Goal: Task Accomplishment & Management: Use online tool/utility

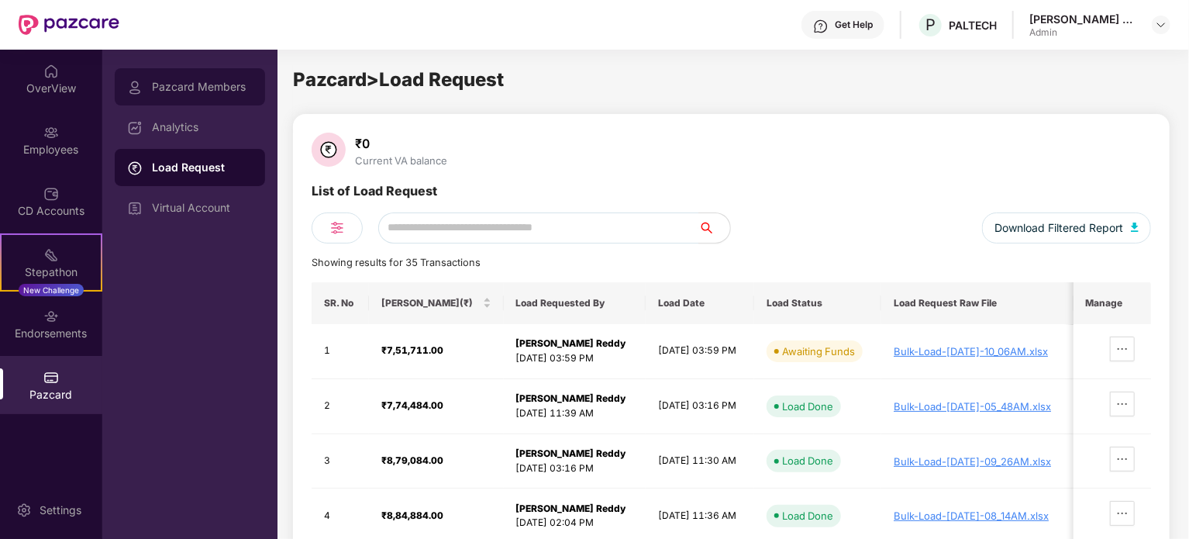
click at [202, 95] on div "Pazcard Members" at bounding box center [190, 86] width 150 height 37
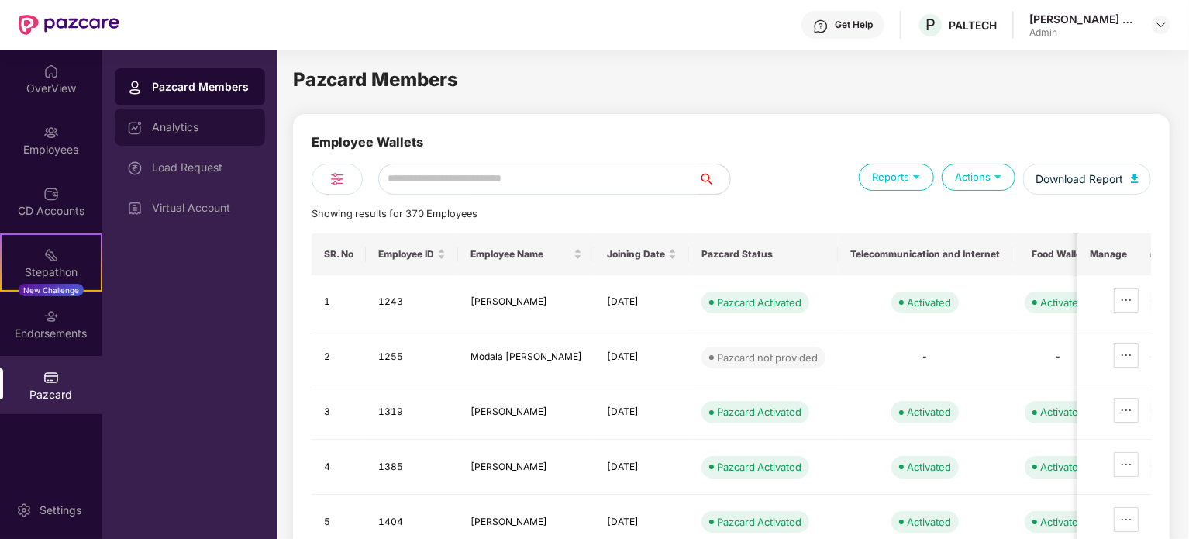
click at [201, 127] on div "Analytics" at bounding box center [202, 127] width 101 height 12
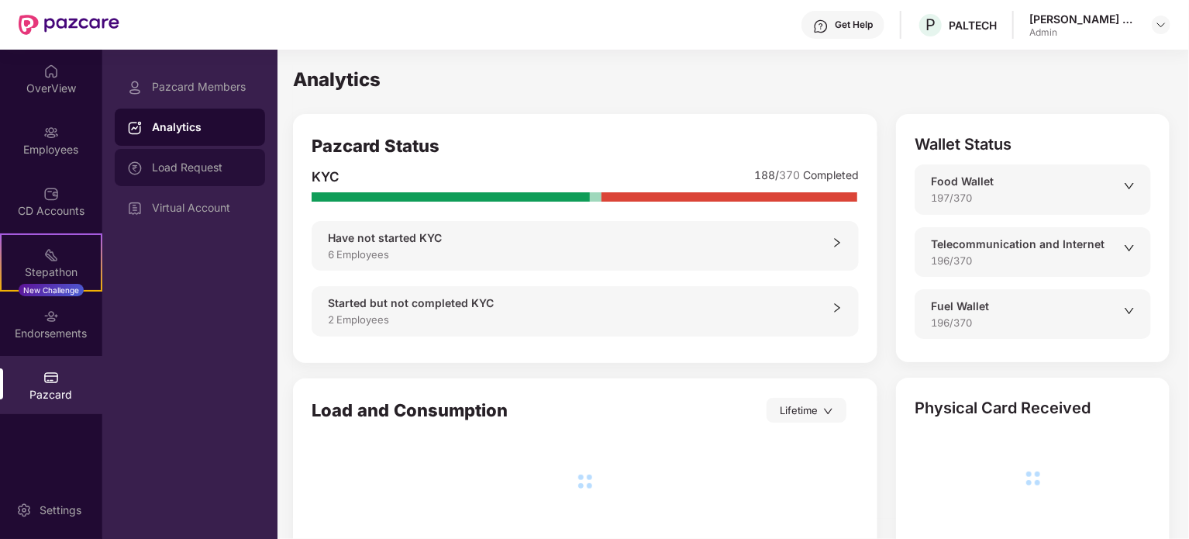
click at [199, 163] on div "Load Request" at bounding box center [202, 167] width 101 height 12
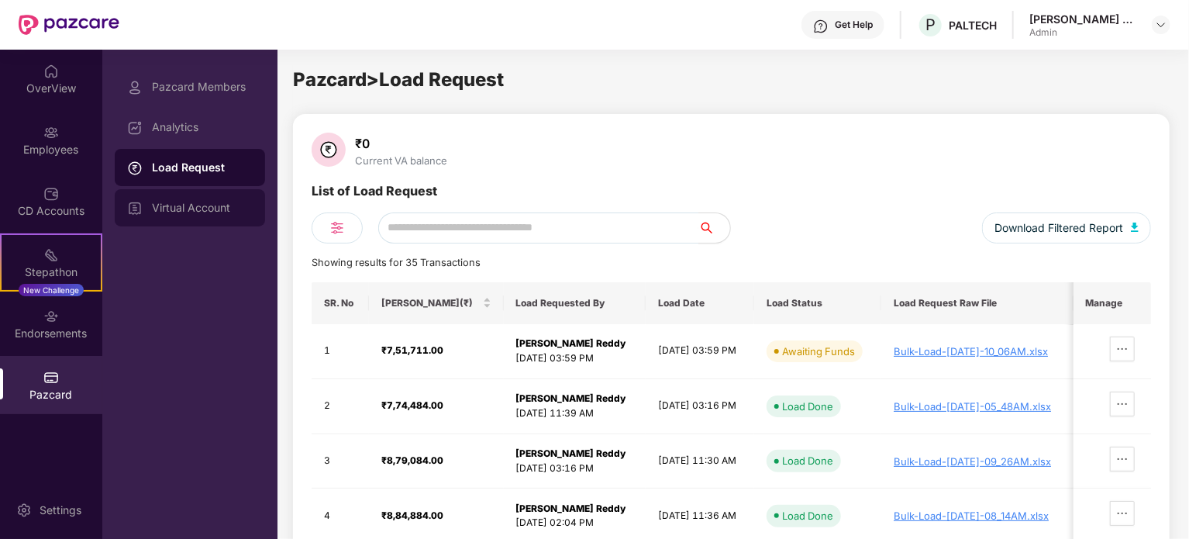
click at [202, 208] on div "Virtual Account" at bounding box center [202, 207] width 101 height 12
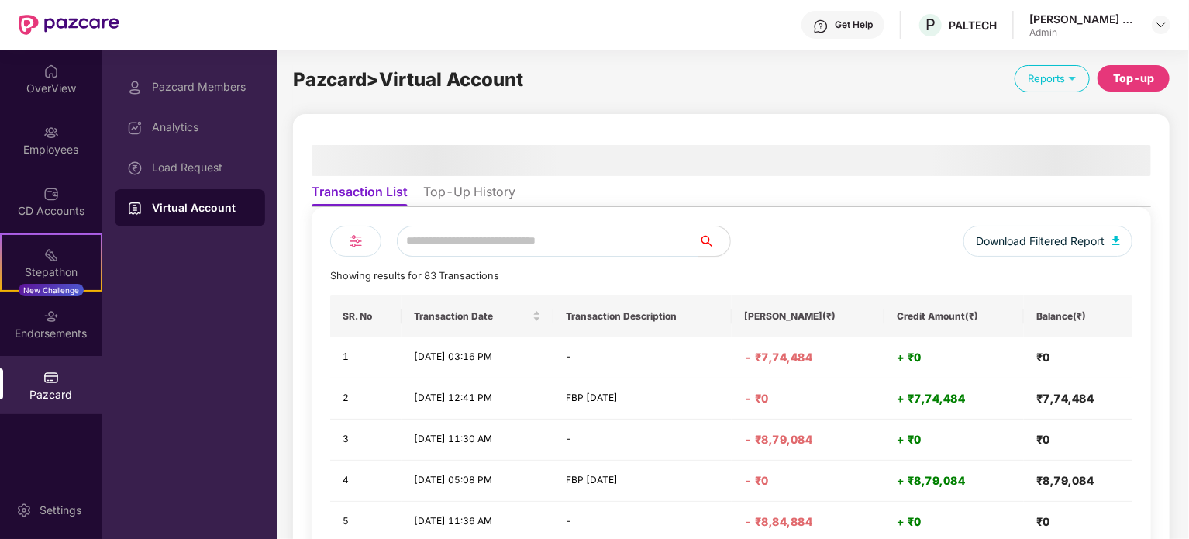
click at [1161, 81] on div "Top-up" at bounding box center [1133, 78] width 72 height 26
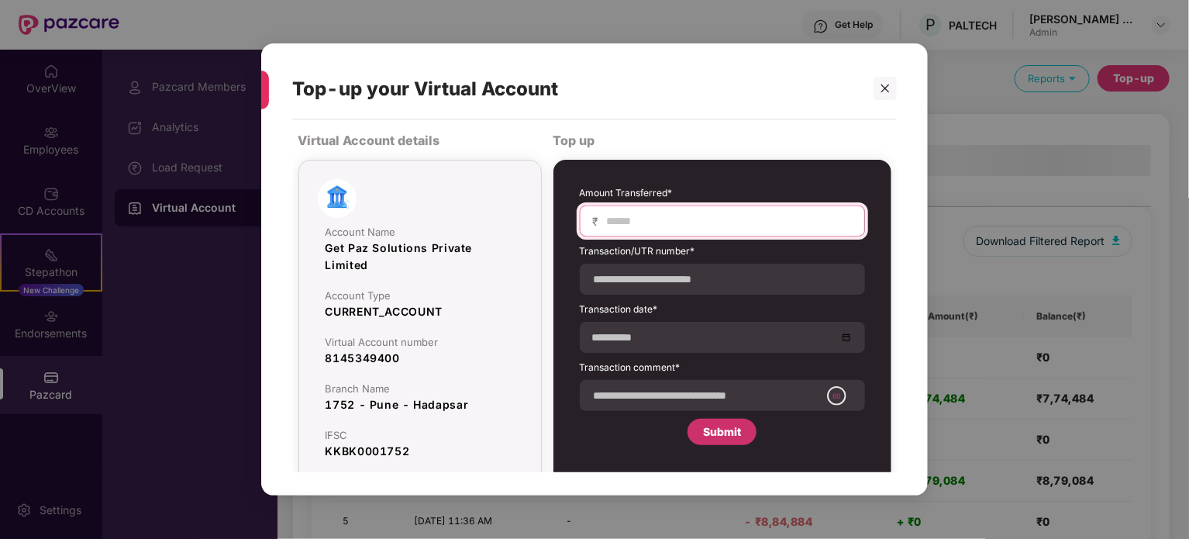
click at [635, 213] on input at bounding box center [728, 221] width 246 height 16
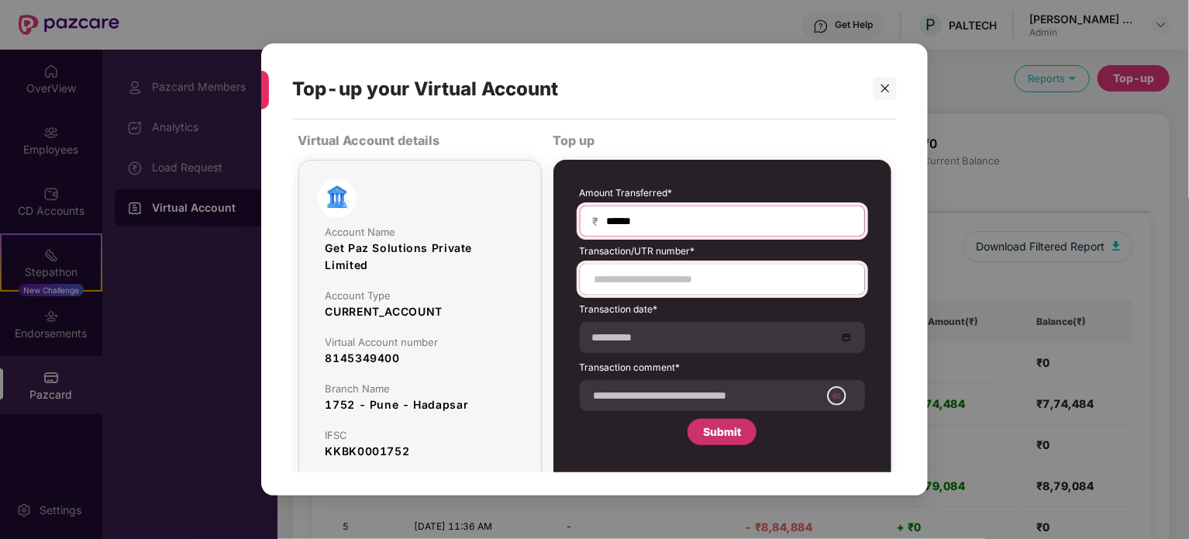
type input "******"
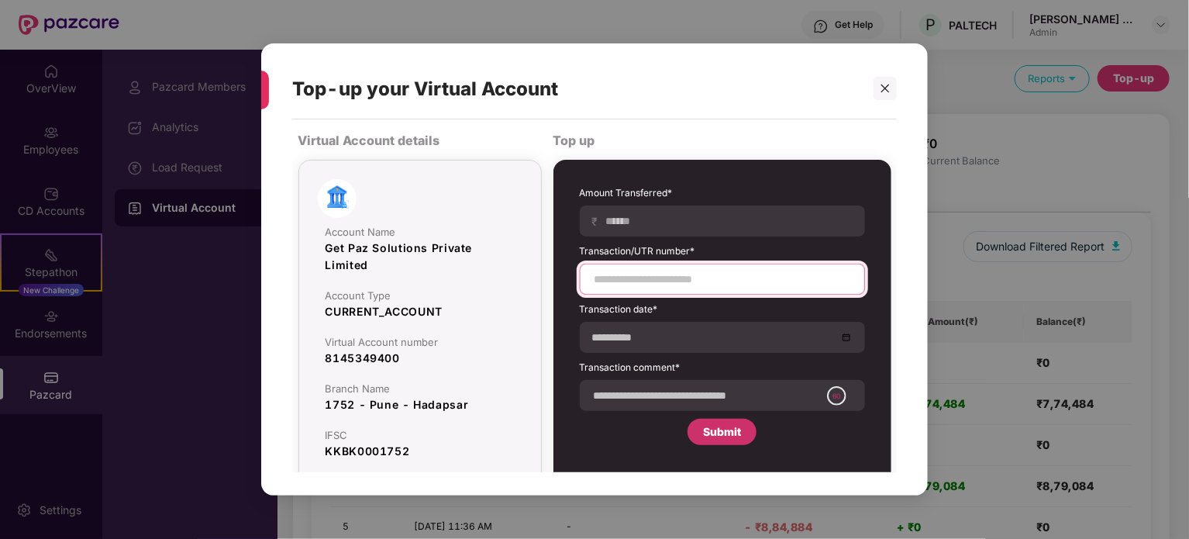
click at [708, 282] on input at bounding box center [722, 279] width 259 height 16
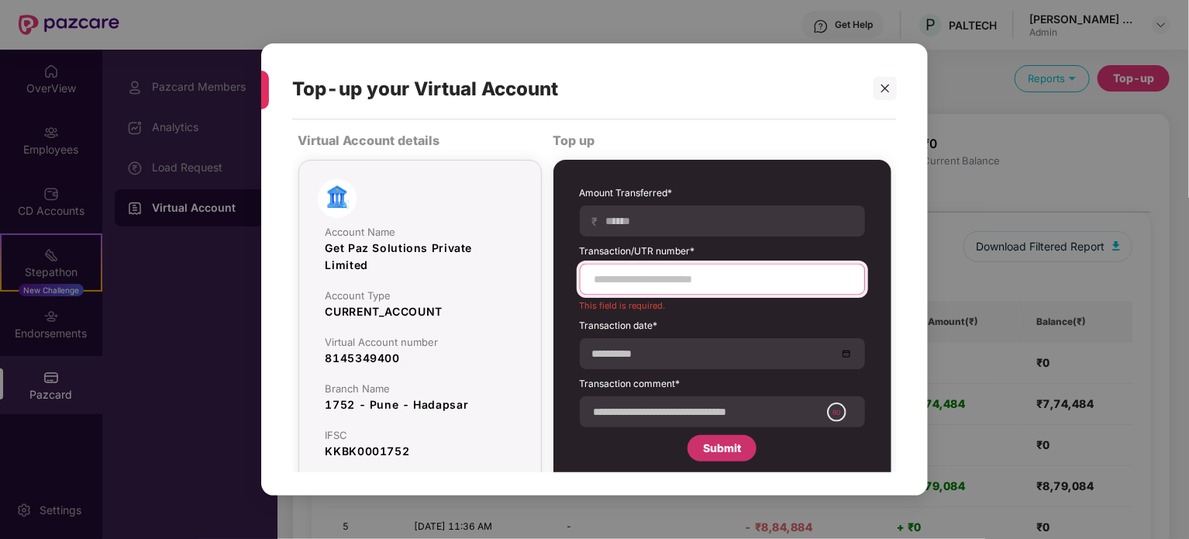
paste input "**********"
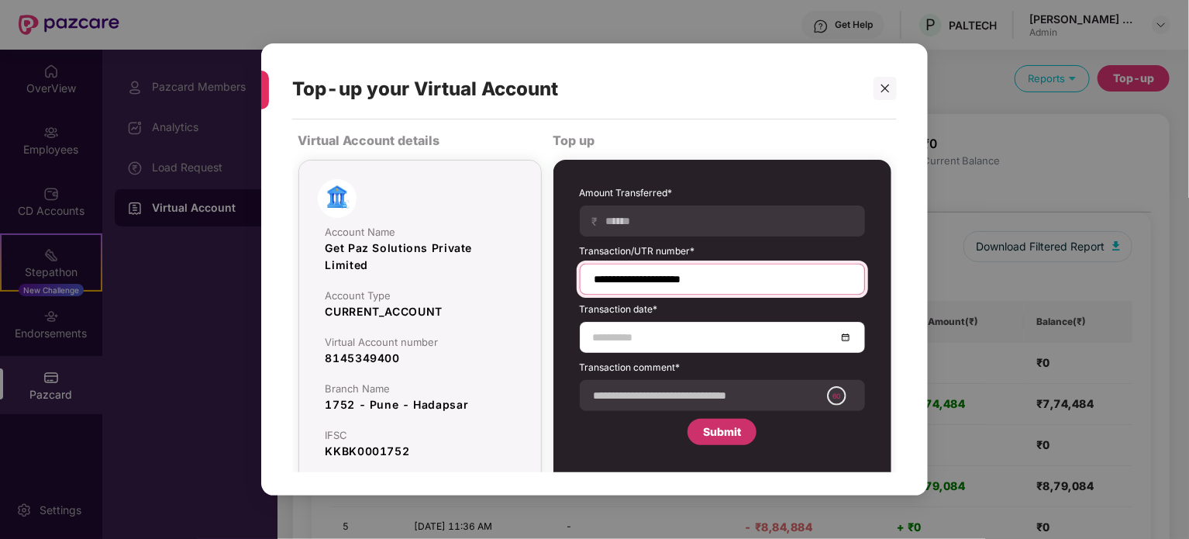
type input "**********"
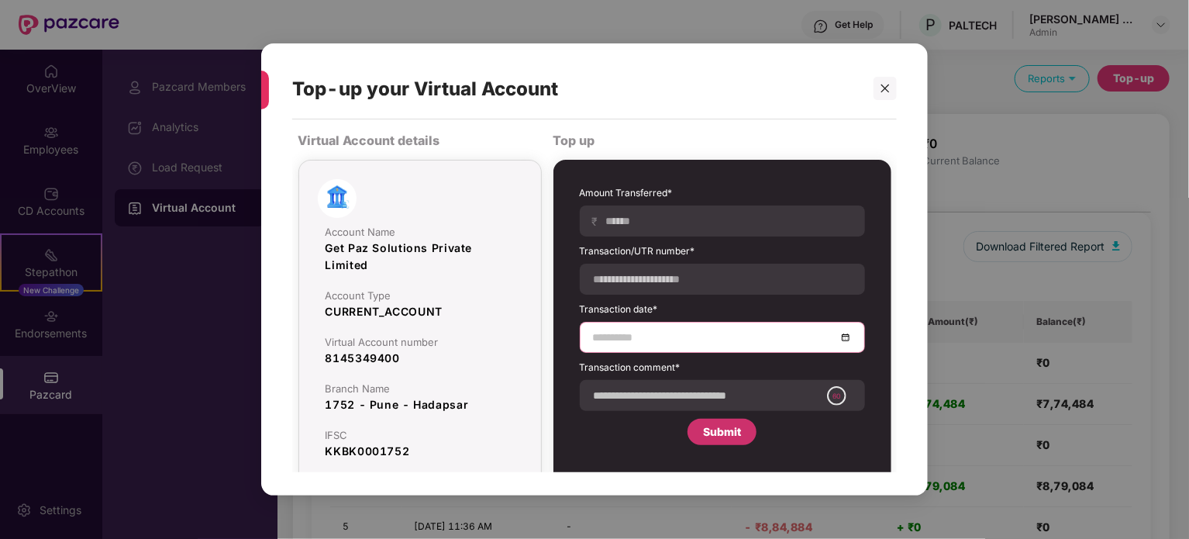
click at [611, 340] on input at bounding box center [714, 337] width 243 height 17
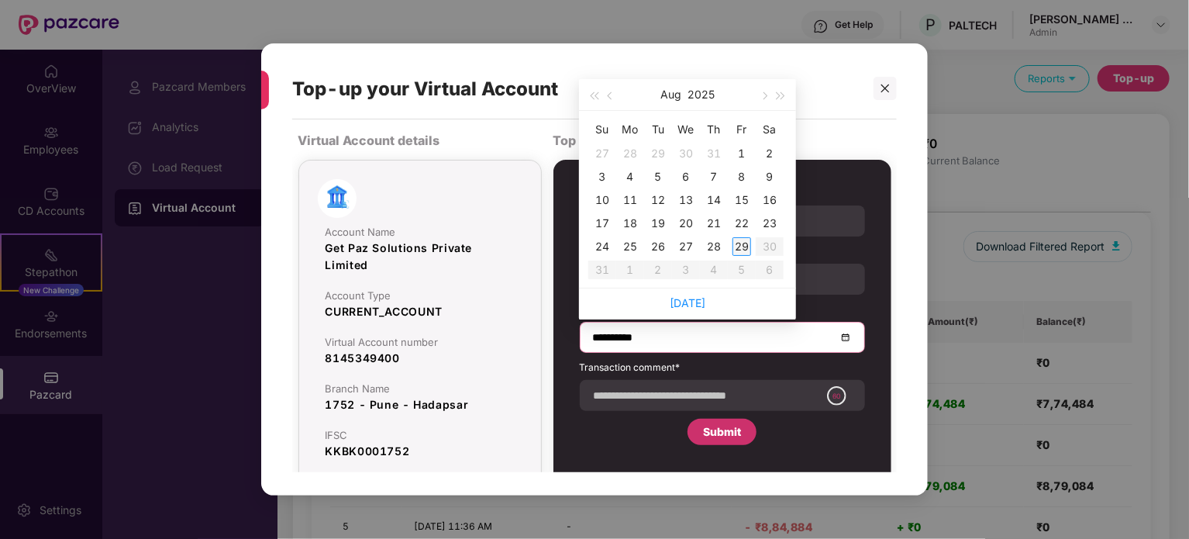
type input "**********"
click at [738, 249] on div "29" at bounding box center [741, 246] width 19 height 19
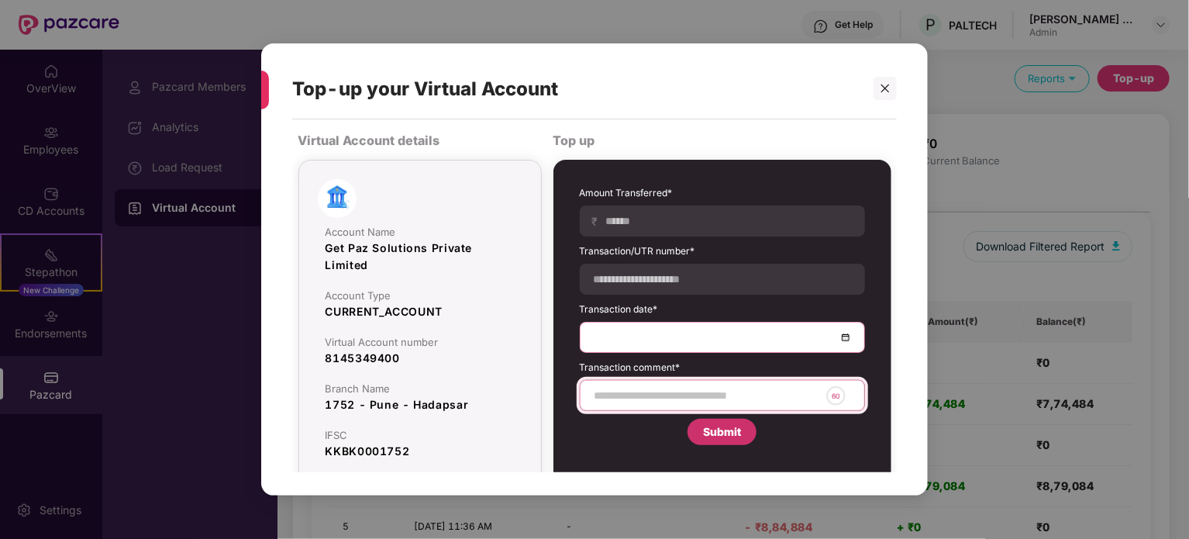
click at [627, 400] on input at bounding box center [706, 395] width 227 height 16
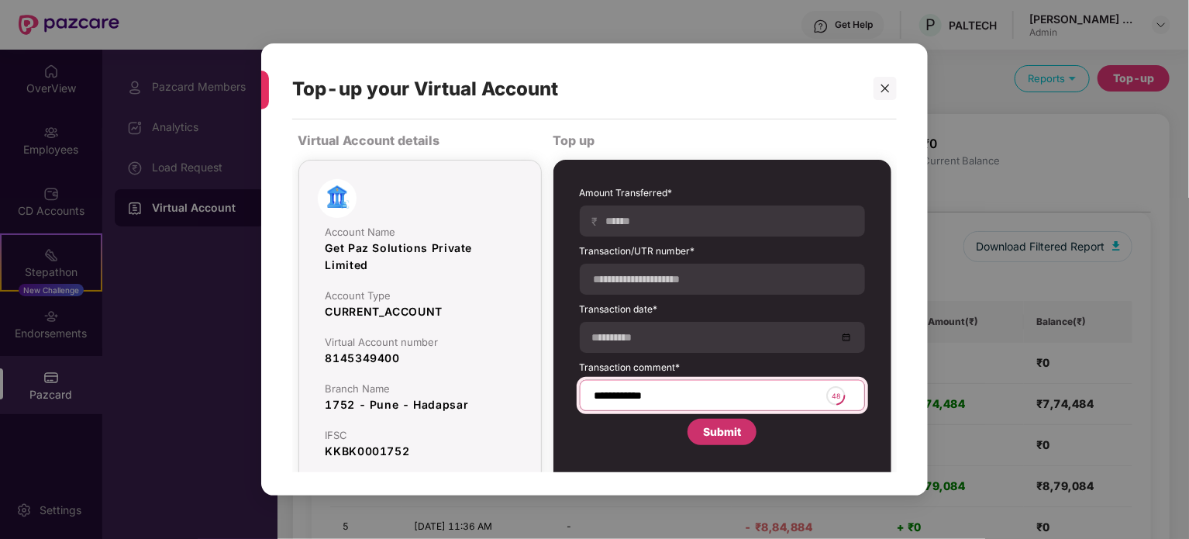
type input "**********"
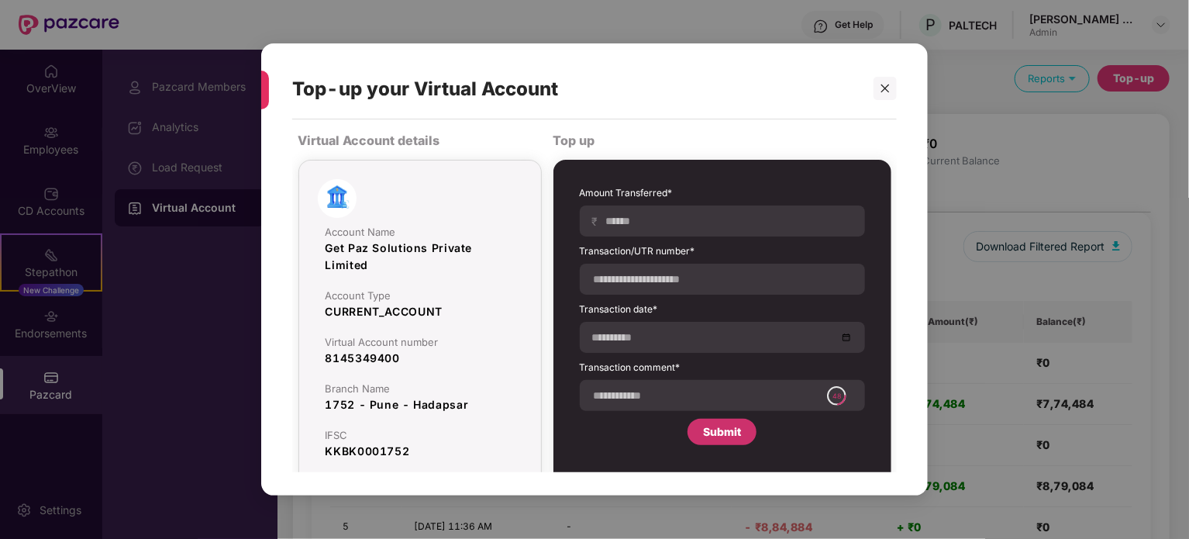
click at [725, 432] on div "Submit" at bounding box center [722, 431] width 38 height 17
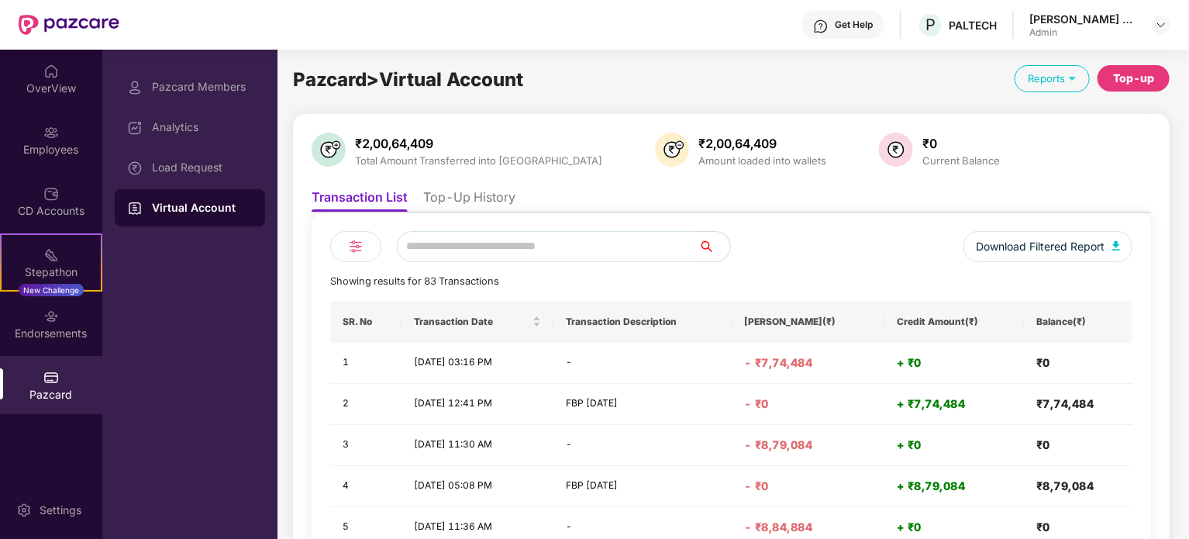
click at [496, 198] on li "Top-Up History" at bounding box center [469, 200] width 92 height 22
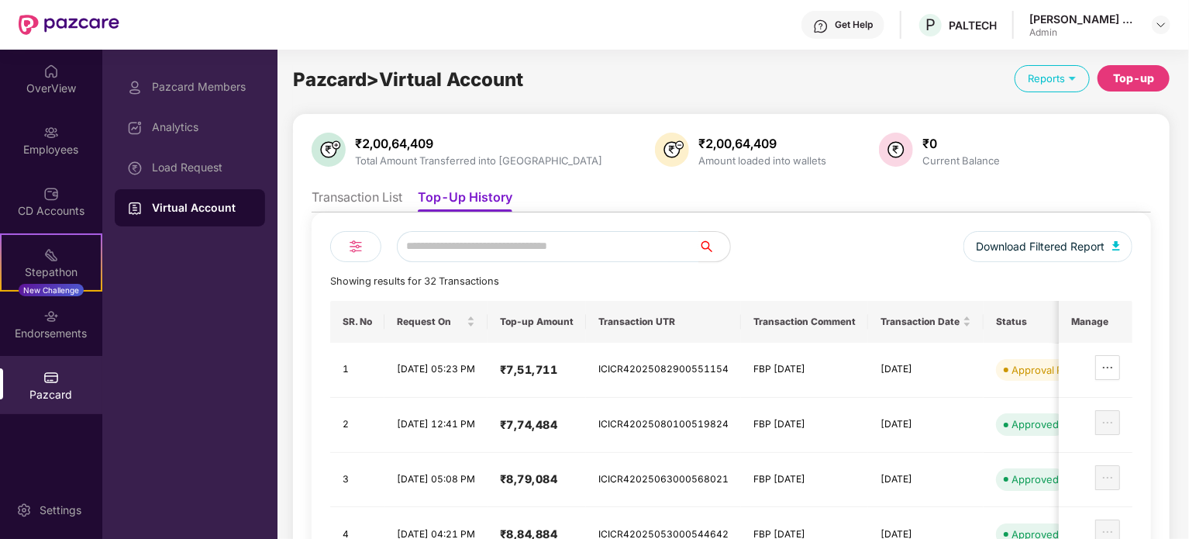
click at [377, 198] on li "Transaction List" at bounding box center [356, 200] width 91 height 22
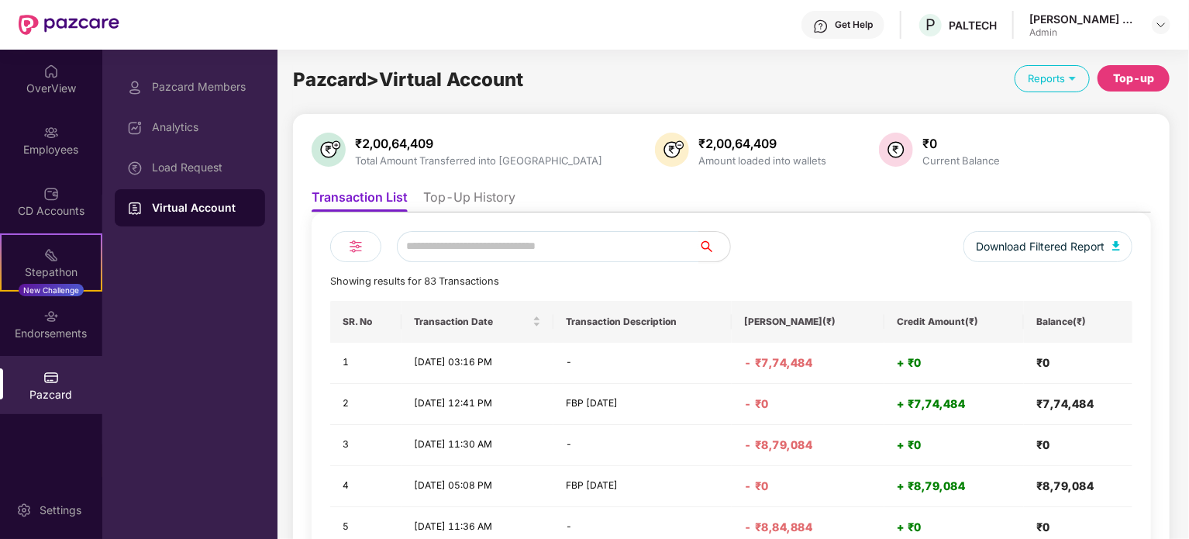
click at [483, 195] on li "Top-Up History" at bounding box center [469, 200] width 92 height 22
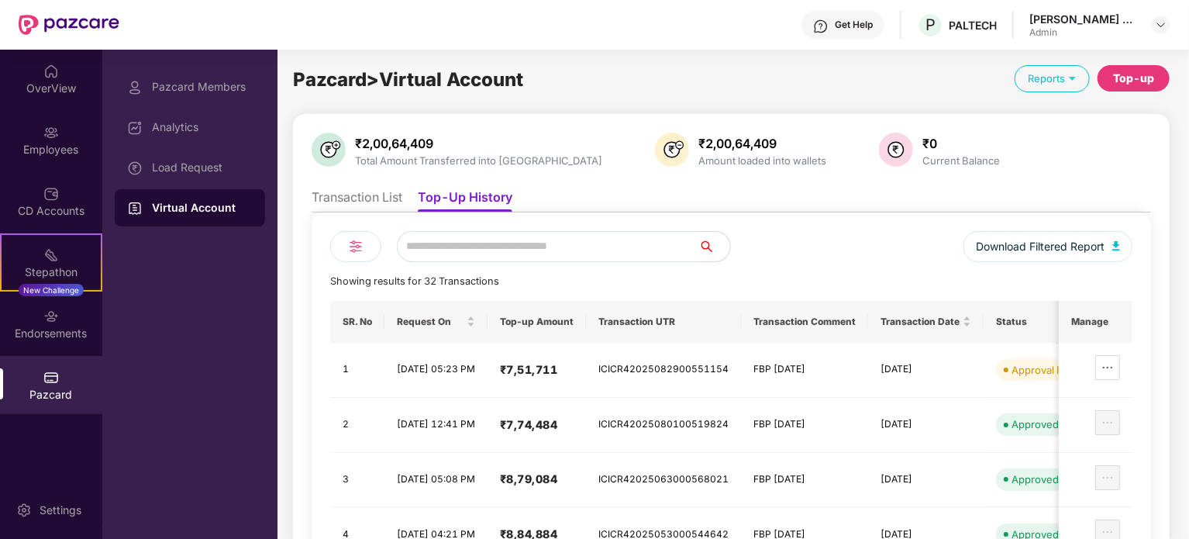
click at [388, 194] on li "Transaction List" at bounding box center [356, 200] width 91 height 22
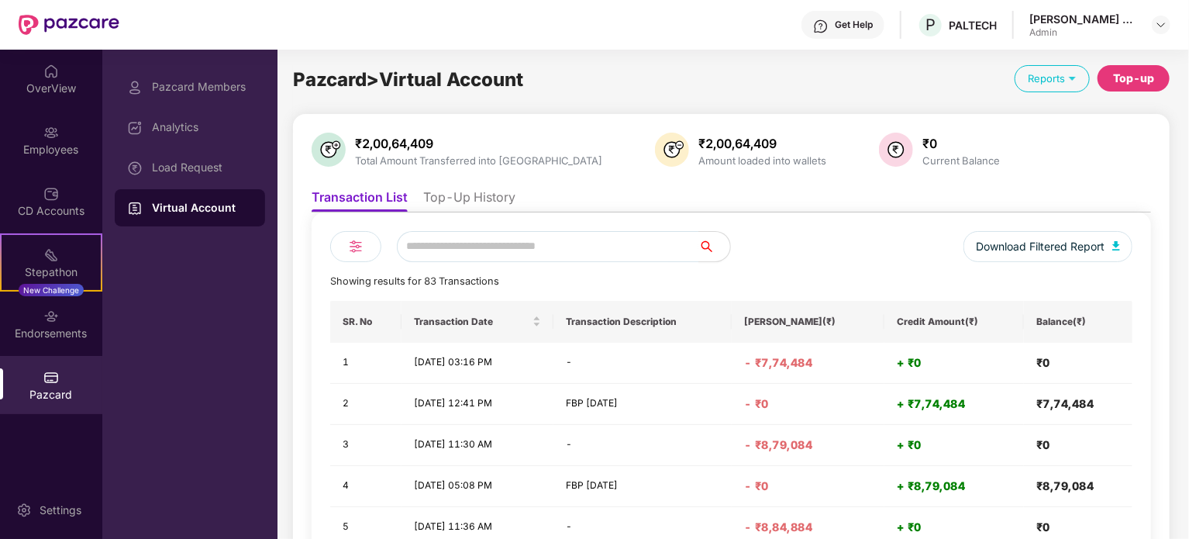
click at [473, 201] on li "Top-Up History" at bounding box center [469, 200] width 92 height 22
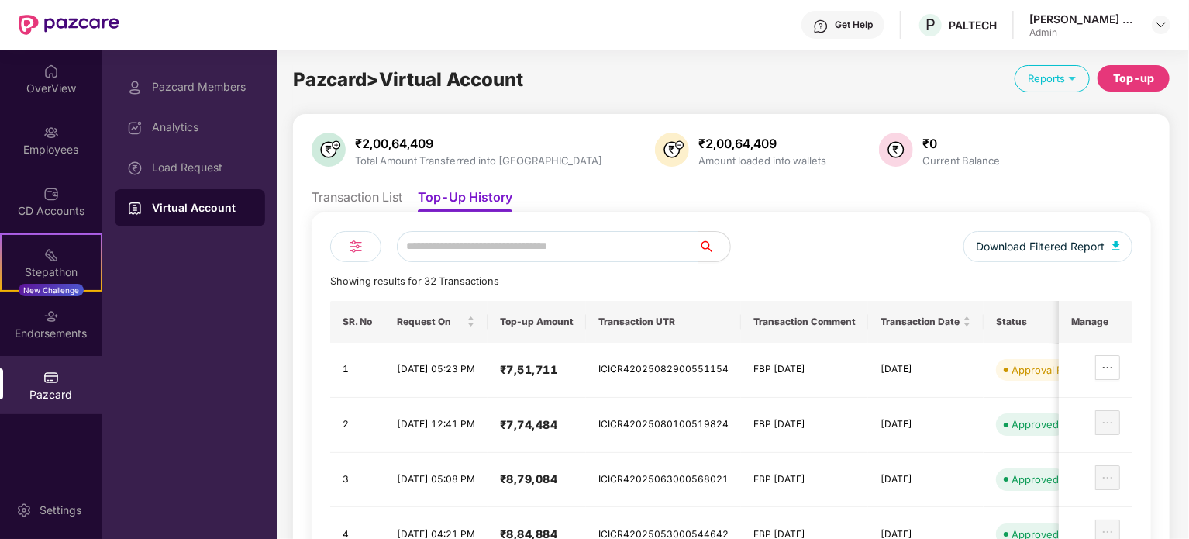
click at [376, 191] on li "Transaction List" at bounding box center [356, 200] width 91 height 22
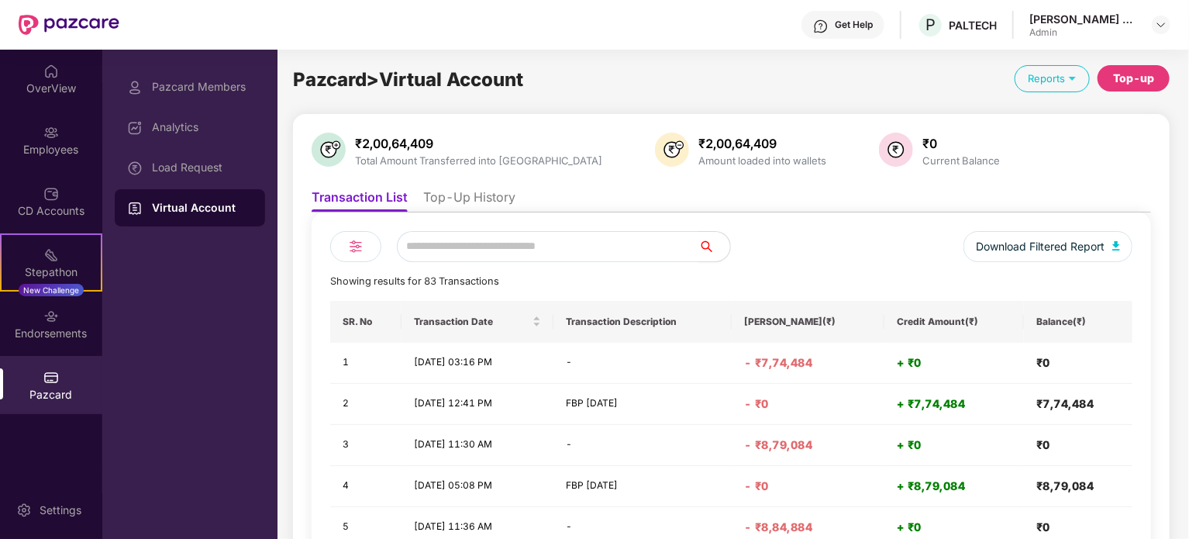
click at [469, 186] on ul "Transaction List Top-Up History" at bounding box center [730, 196] width 839 height 31
click at [459, 198] on li "Top-Up History" at bounding box center [469, 200] width 92 height 22
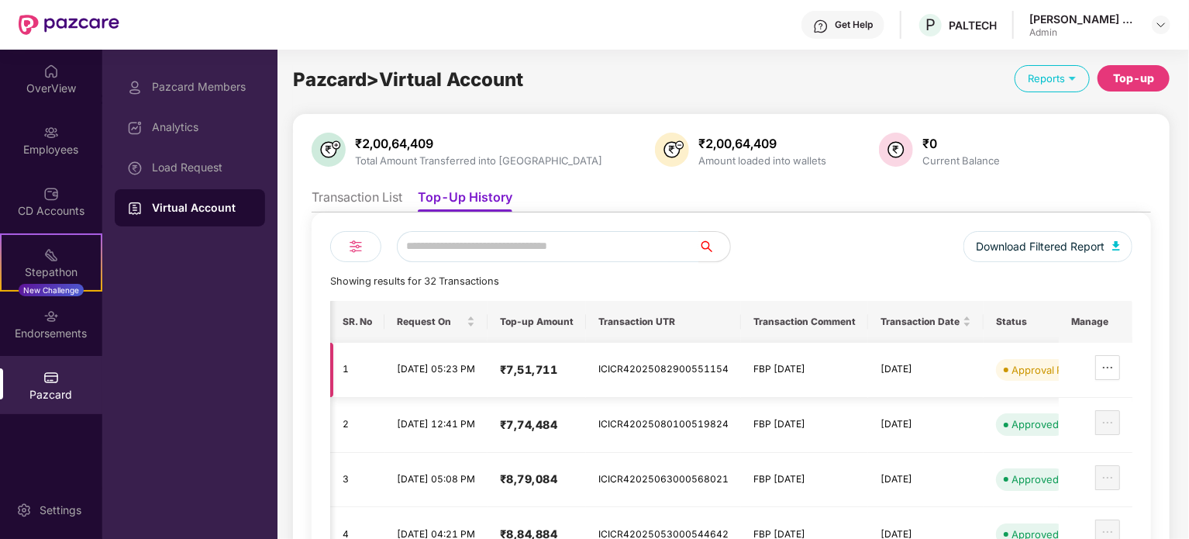
scroll to position [0, 81]
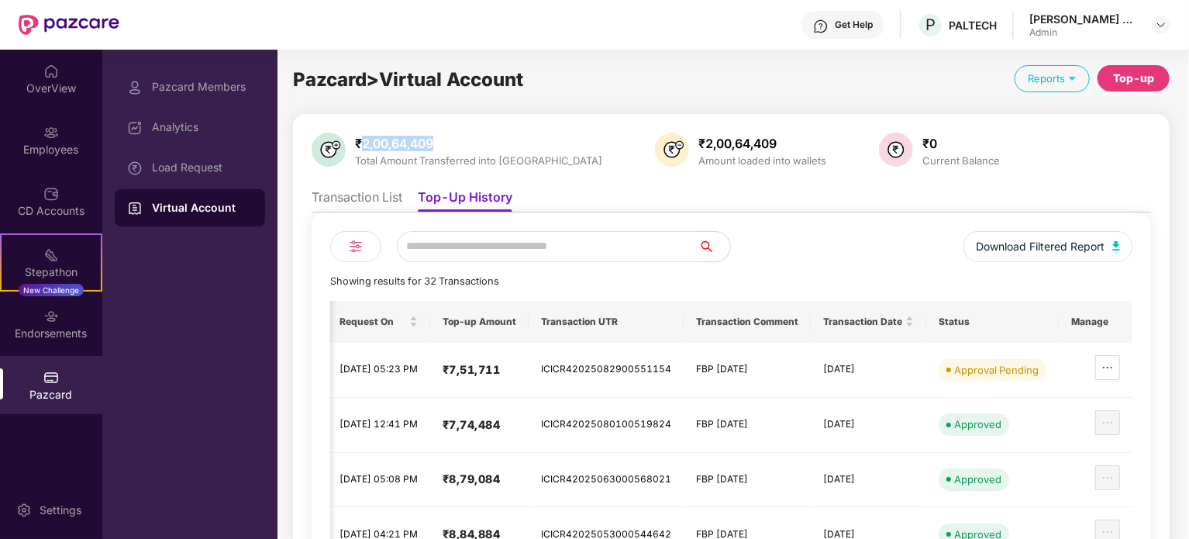
drag, startPoint x: 363, startPoint y: 142, endPoint x: 440, endPoint y: 139, distance: 77.5
click at [440, 139] on div "₹2,00,64,409" at bounding box center [478, 143] width 253 height 15
click at [466, 128] on div "₹2,00,64,409 Total Amount Transferred into VA ₹2,00,64,409 Amount loaded into w…" at bounding box center [731, 439] width 876 height 651
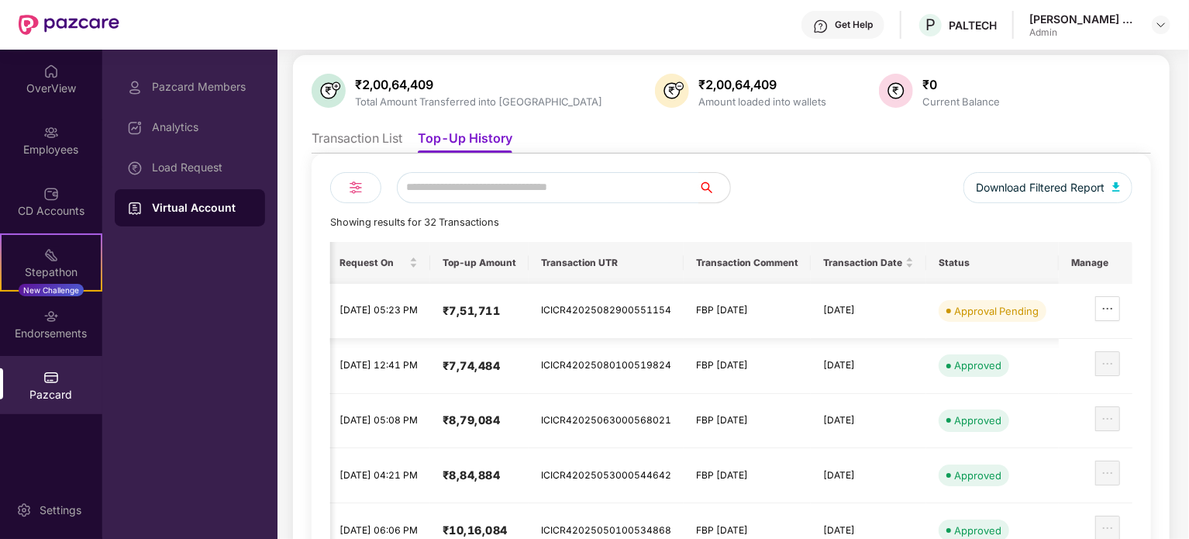
scroll to position [0, 0]
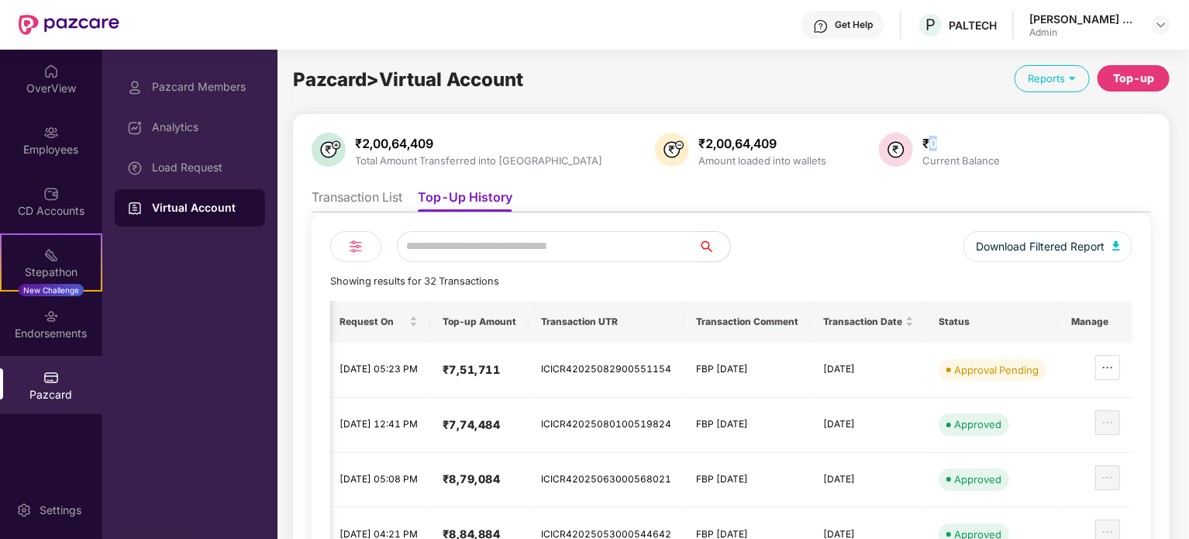
drag, startPoint x: 840, startPoint y: 136, endPoint x: 923, endPoint y: 132, distance: 83.0
click at [923, 132] on div "₹2,00,64,409 Total Amount Transferred into VA ₹2,00,64,409 Amount loaded into w…" at bounding box center [730, 150] width 839 height 37
click at [194, 163] on div "Load Request" at bounding box center [202, 167] width 101 height 12
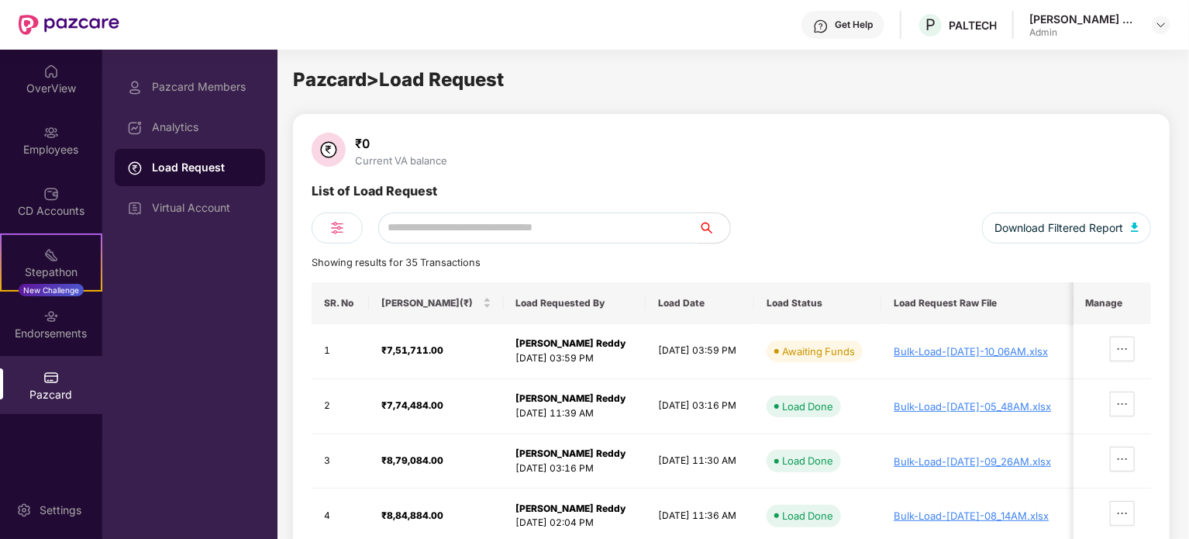
click at [363, 138] on div "₹0" at bounding box center [401, 143] width 98 height 15
drag, startPoint x: 363, startPoint y: 138, endPoint x: 397, endPoint y: 139, distance: 33.3
click at [397, 139] on div "₹0" at bounding box center [401, 143] width 98 height 15
